Goal: Find specific page/section: Find specific page/section

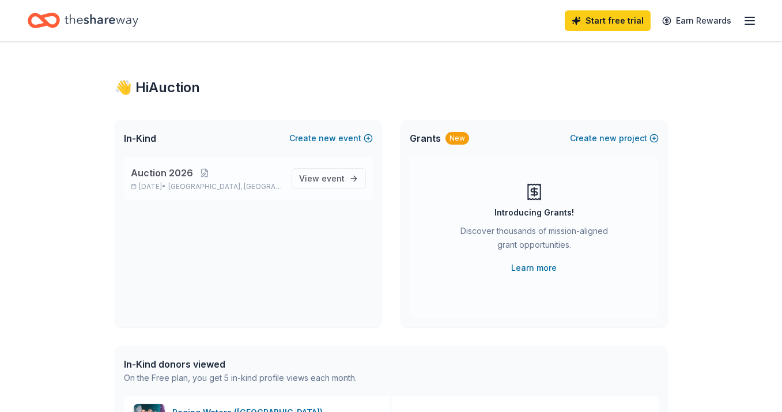
click at [169, 167] on span "Auction 2026" at bounding box center [162, 173] width 62 height 14
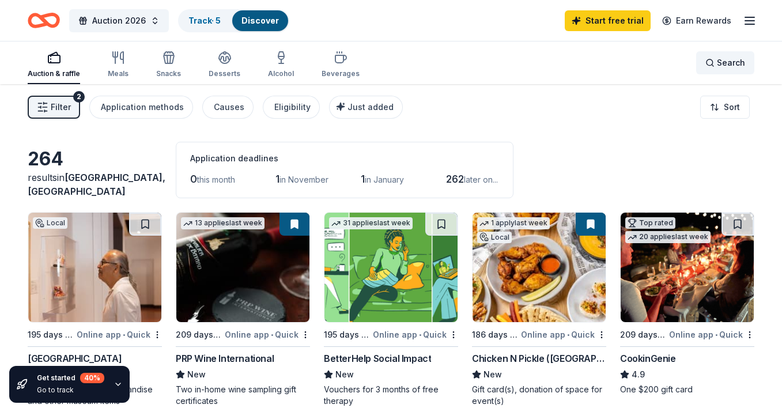
click at [722, 64] on span "Search" at bounding box center [731, 63] width 28 height 14
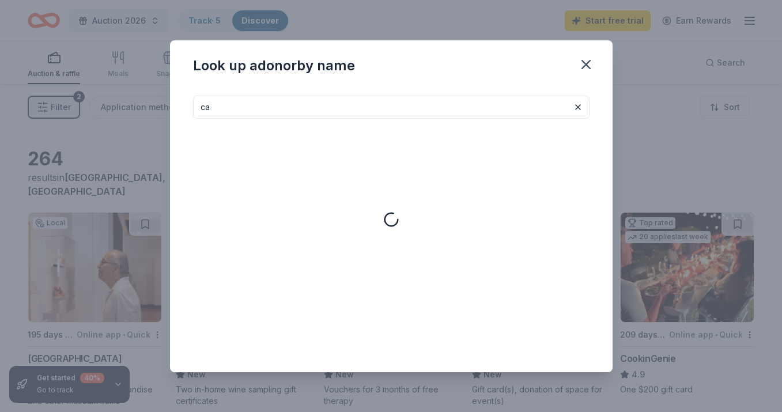
type input "c"
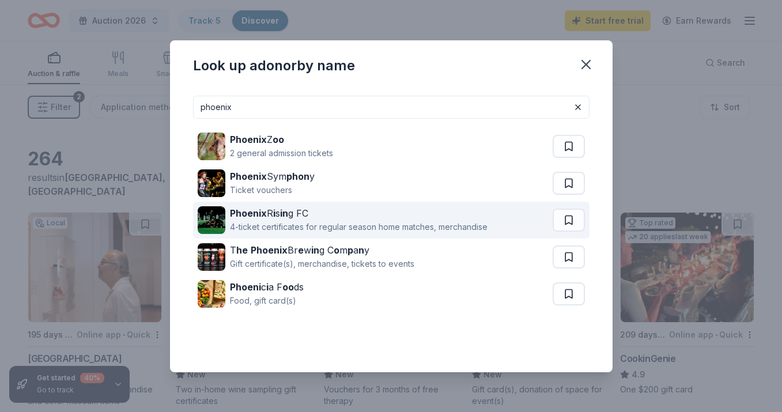
type input "phoenix"
click at [318, 216] on div "Phoenix R i s in g FC" at bounding box center [359, 213] width 258 height 14
